Goal: Task Accomplishment & Management: Use online tool/utility

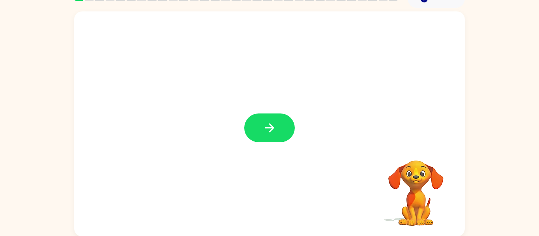
scroll to position [41, 0]
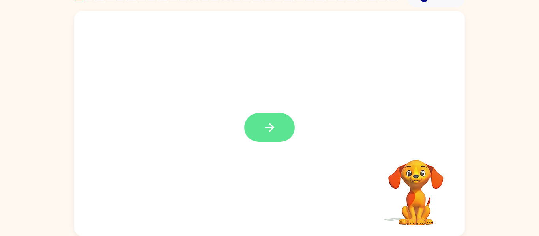
click at [288, 135] on button "button" at bounding box center [269, 127] width 50 height 29
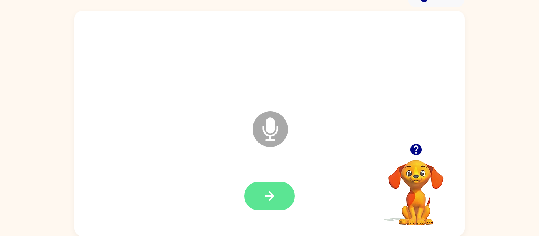
click at [280, 196] on button "button" at bounding box center [269, 196] width 50 height 29
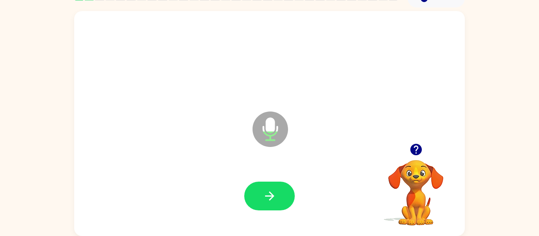
click at [280, 196] on button "button" at bounding box center [269, 196] width 50 height 29
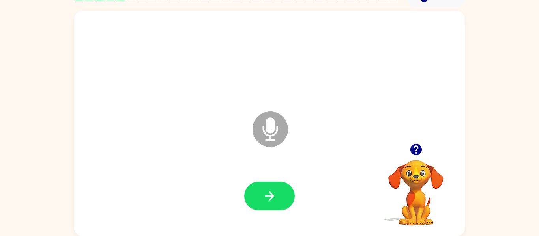
click at [280, 196] on button "button" at bounding box center [269, 196] width 50 height 29
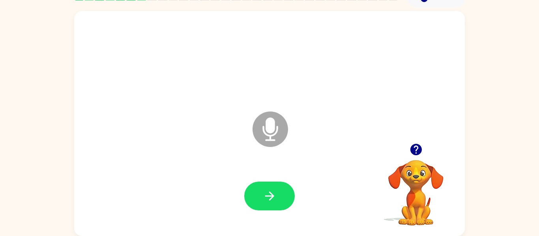
click at [415, 151] on icon "button" at bounding box center [415, 149] width 11 height 11
click at [279, 199] on button "button" at bounding box center [269, 196] width 50 height 29
click at [274, 185] on button "button" at bounding box center [269, 196] width 50 height 29
click at [265, 193] on icon "button" at bounding box center [270, 196] width 14 height 14
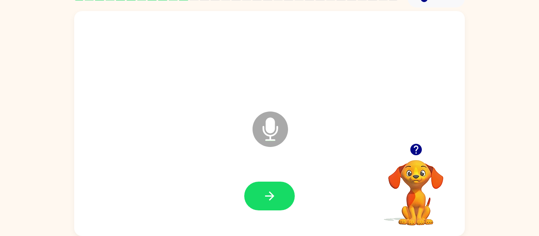
click at [415, 149] on icon "button" at bounding box center [415, 149] width 11 height 11
click at [270, 193] on icon "button" at bounding box center [269, 196] width 9 height 9
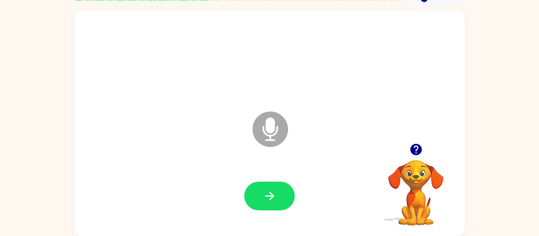
click at [270, 193] on icon "button" at bounding box center [269, 196] width 9 height 9
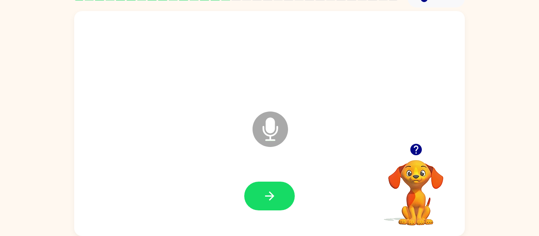
click at [270, 193] on icon "button" at bounding box center [269, 196] width 9 height 9
click at [270, 191] on icon "button" at bounding box center [270, 196] width 14 height 14
click at [271, 192] on icon "button" at bounding box center [270, 196] width 14 height 14
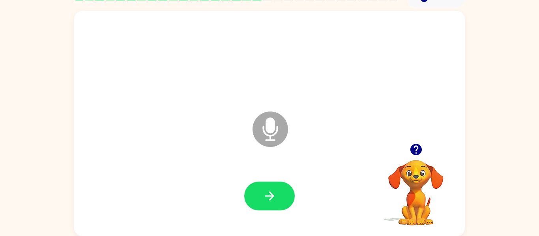
click at [271, 192] on icon "button" at bounding box center [270, 196] width 14 height 14
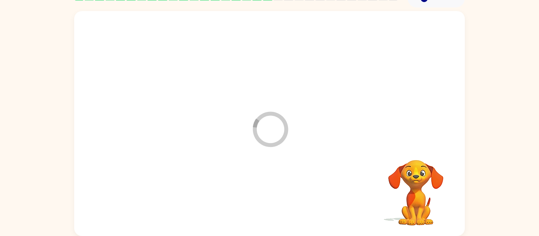
click at [270, 190] on div at bounding box center [269, 196] width 375 height 65
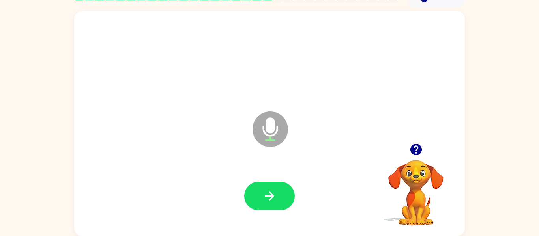
click at [270, 190] on icon "button" at bounding box center [270, 196] width 14 height 14
click at [415, 149] on icon "button" at bounding box center [415, 149] width 11 height 11
click at [281, 199] on button "button" at bounding box center [269, 196] width 50 height 29
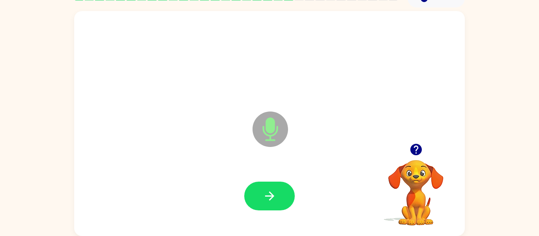
click at [281, 199] on button "button" at bounding box center [269, 196] width 50 height 29
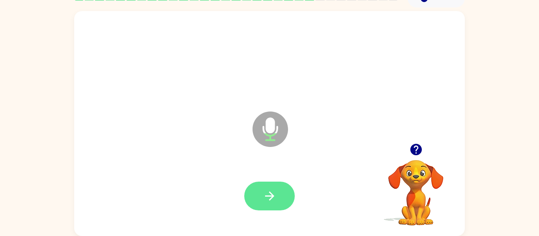
click at [281, 200] on button "button" at bounding box center [269, 196] width 50 height 29
click at [271, 196] on icon "button" at bounding box center [269, 196] width 9 height 9
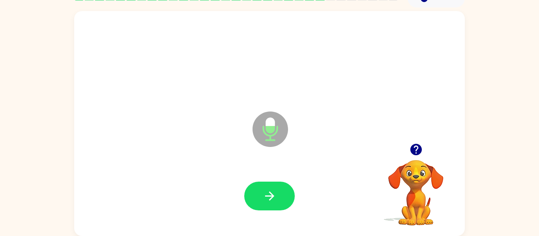
click at [271, 196] on icon "button" at bounding box center [269, 196] width 9 height 9
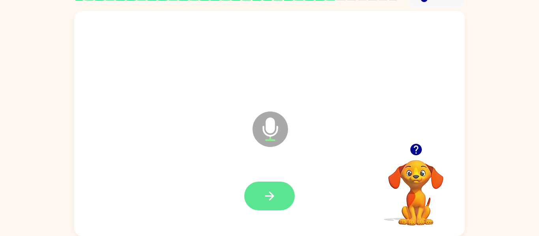
click at [272, 191] on div at bounding box center [269, 196] width 375 height 65
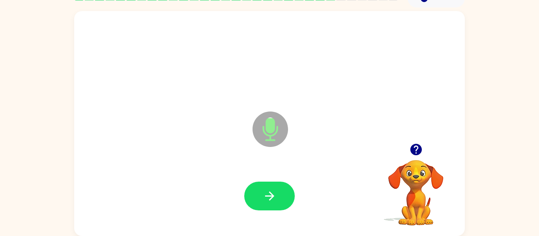
click at [272, 191] on icon "button" at bounding box center [270, 196] width 14 height 14
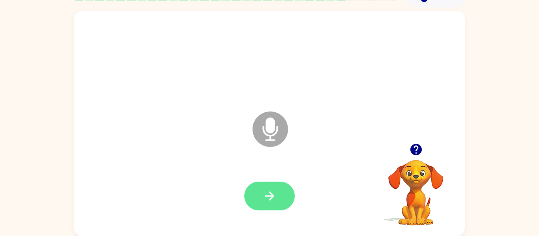
click at [265, 202] on icon "button" at bounding box center [270, 196] width 14 height 14
click at [419, 147] on icon "button" at bounding box center [415, 149] width 11 height 11
click at [276, 193] on button "button" at bounding box center [269, 196] width 50 height 29
click at [287, 203] on button "button" at bounding box center [269, 196] width 50 height 29
click at [273, 200] on icon "button" at bounding box center [270, 196] width 14 height 14
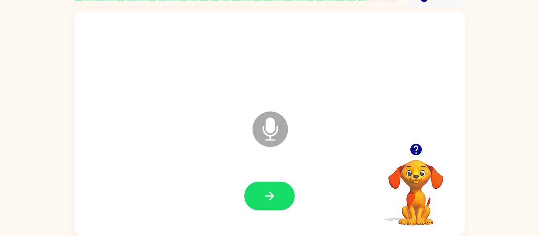
click at [411, 146] on icon "button" at bounding box center [416, 150] width 14 height 14
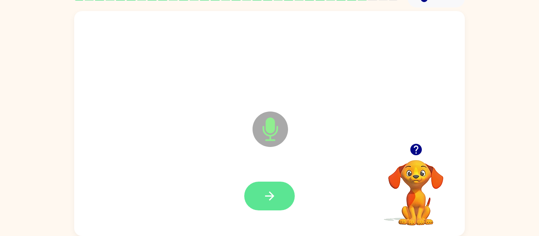
click at [266, 190] on icon "button" at bounding box center [270, 196] width 14 height 14
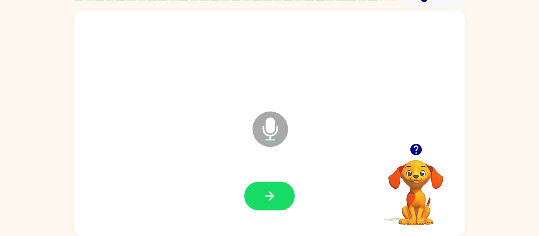
click at [266, 190] on icon "button" at bounding box center [270, 196] width 14 height 14
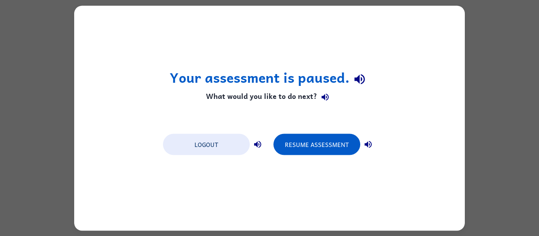
scroll to position [0, 0]
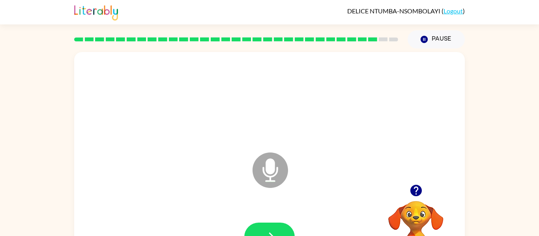
click at [413, 191] on icon "button" at bounding box center [415, 190] width 11 height 11
click at [288, 234] on button "button" at bounding box center [269, 237] width 50 height 29
click at [413, 192] on icon "button" at bounding box center [415, 190] width 11 height 11
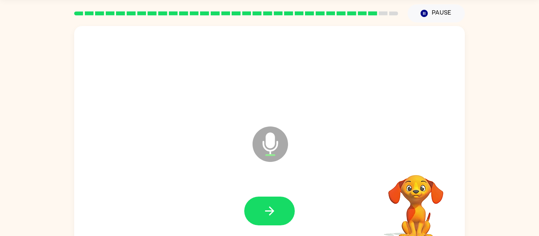
scroll to position [41, 0]
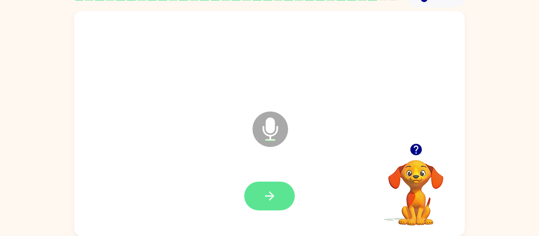
click at [291, 194] on button "button" at bounding box center [269, 196] width 50 height 29
click at [291, 194] on div at bounding box center [269, 196] width 50 height 29
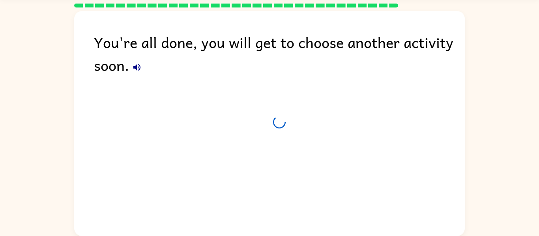
scroll to position [27, 0]
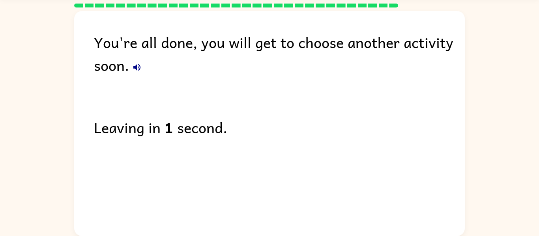
click at [139, 70] on icon "button" at bounding box center [136, 67] width 7 height 7
